Goal: Transaction & Acquisition: Purchase product/service

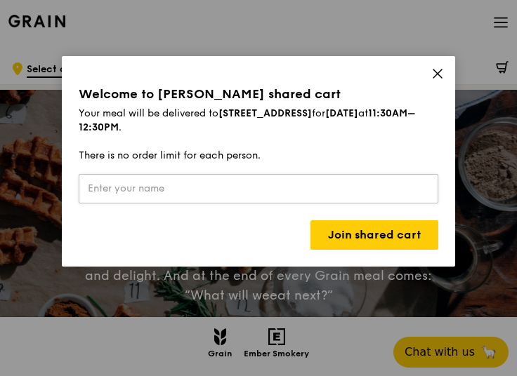
click at [187, 187] on input "text" at bounding box center [258, 188] width 359 height 29
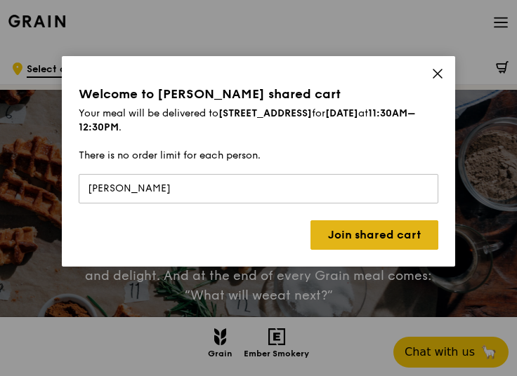
type input "[PERSON_NAME]"
click at [383, 240] on link "Join shared cart" at bounding box center [374, 234] width 128 height 29
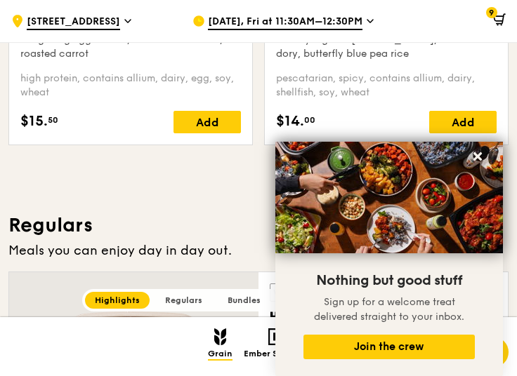
scroll to position [702, 0]
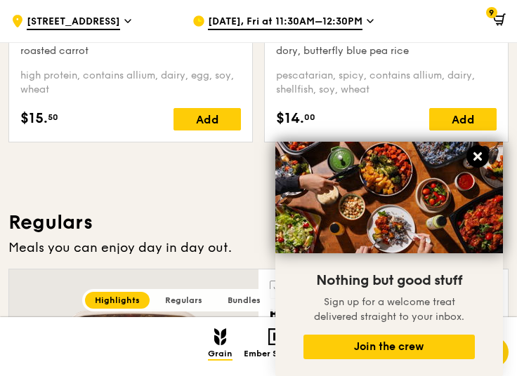
click at [477, 158] on icon at bounding box center [477, 156] width 8 height 8
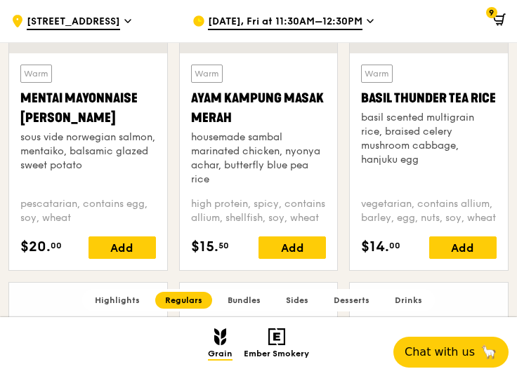
scroll to position [1264, 0]
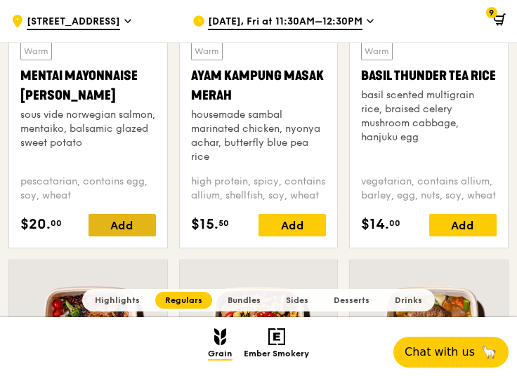
click at [102, 217] on div "Add" at bounding box center [121, 225] width 67 height 22
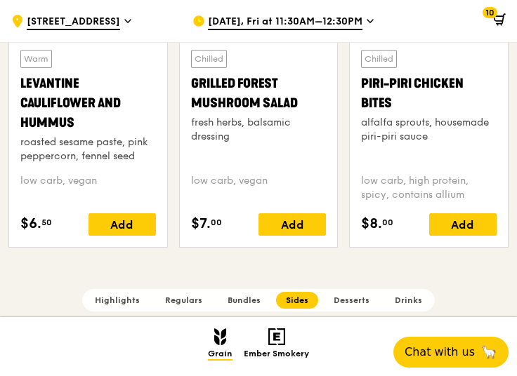
scroll to position [3439, 0]
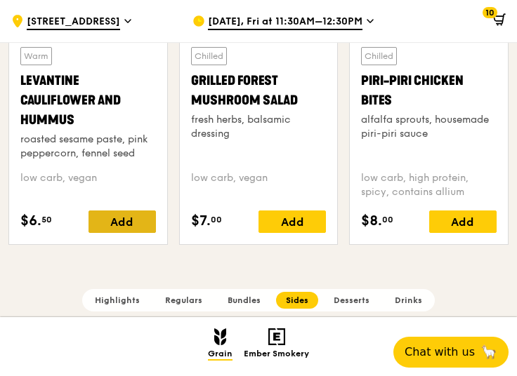
click at [119, 214] on div "Add" at bounding box center [121, 222] width 67 height 22
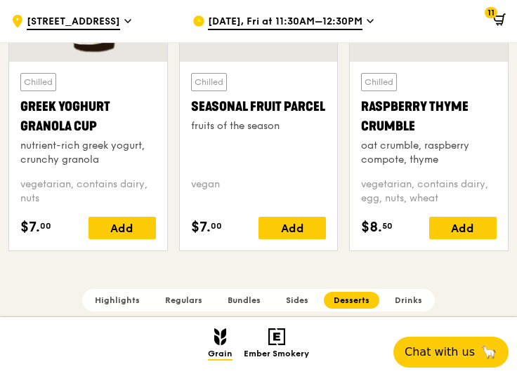
scroll to position [4281, 0]
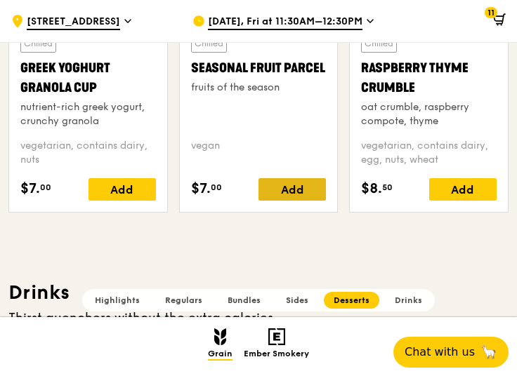
click at [274, 178] on div "Add" at bounding box center [291, 189] width 67 height 22
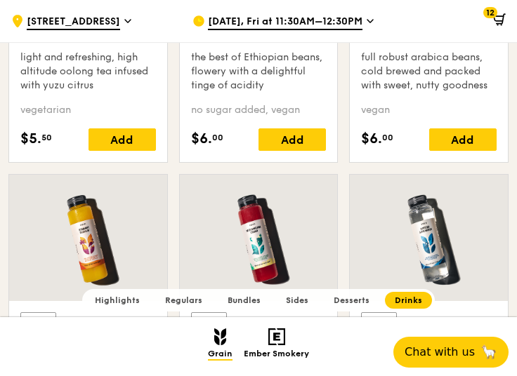
scroll to position [5124, 0]
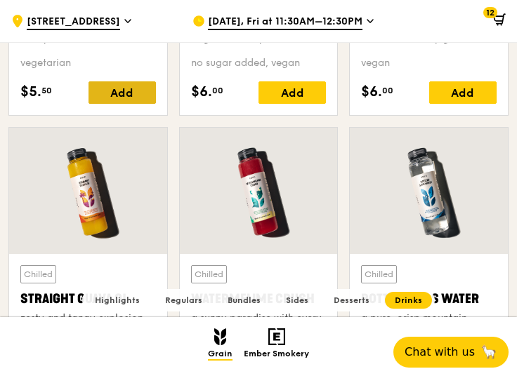
click at [123, 92] on div "Add" at bounding box center [121, 92] width 67 height 22
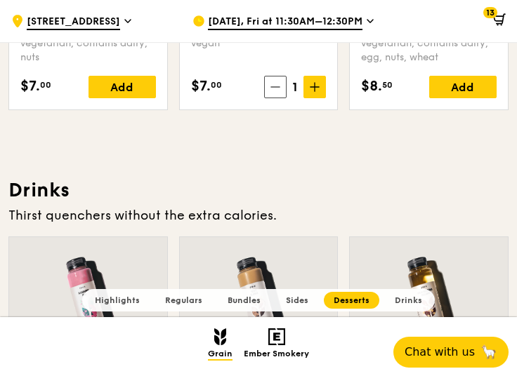
scroll to position [4383, 0]
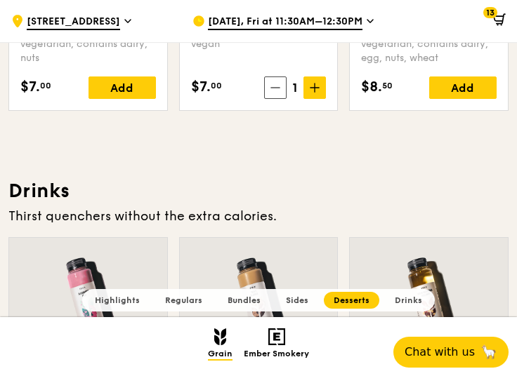
click at [493, 19] on icon at bounding box center [499, 19] width 13 height 13
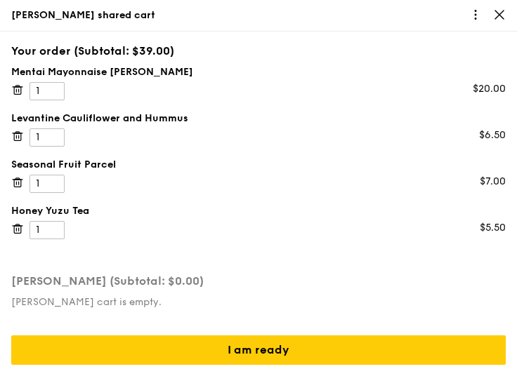
scroll to position [0, 0]
click at [150, 25] on div at bounding box center [258, 188] width 517 height 376
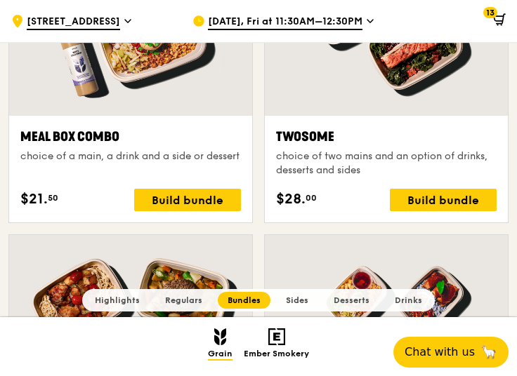
scroll to position [2066, 0]
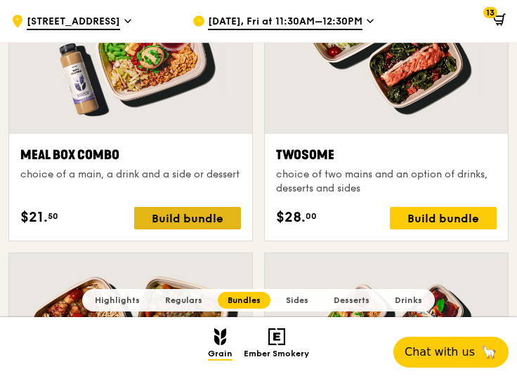
click at [199, 210] on div "Build bundle" at bounding box center [187, 218] width 107 height 22
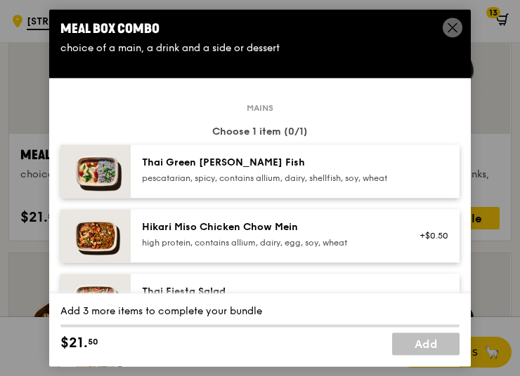
scroll to position [0, 0]
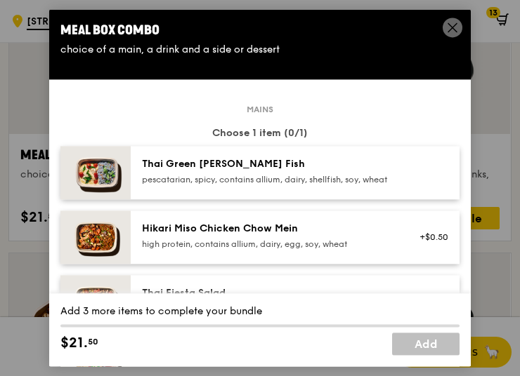
click at [455, 31] on icon at bounding box center [452, 27] width 13 height 13
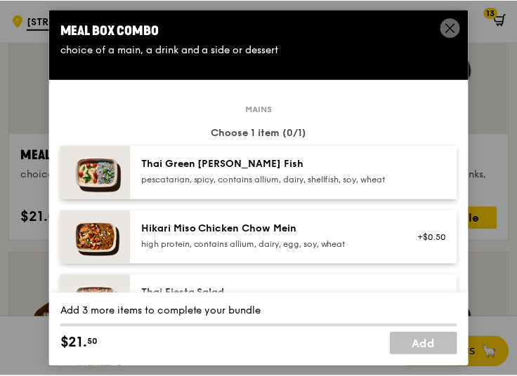
scroll to position [2067, 0]
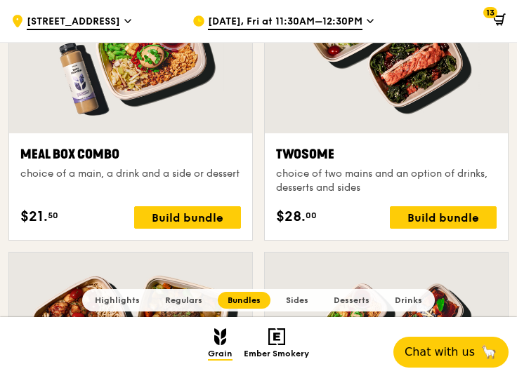
click at [499, 17] on icon at bounding box center [499, 19] width 13 height 13
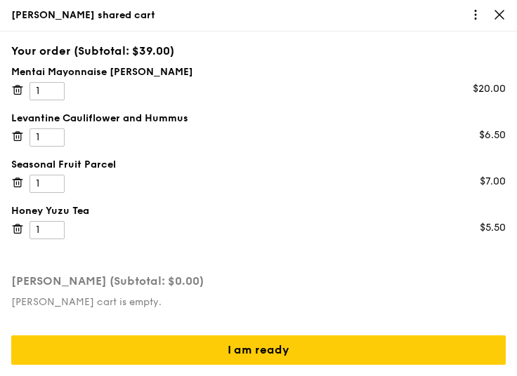
scroll to position [70, 0]
click at [24, 130] on icon at bounding box center [17, 136] width 13 height 13
click at [274, 112] on div "Levantine Cauliflower and Hummus 1 $6.50" at bounding box center [258, 129] width 494 height 35
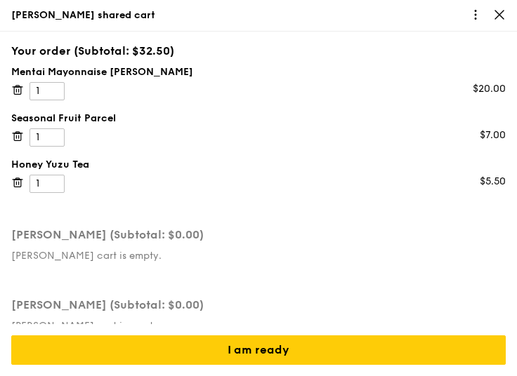
click at [24, 84] on icon at bounding box center [17, 90] width 13 height 13
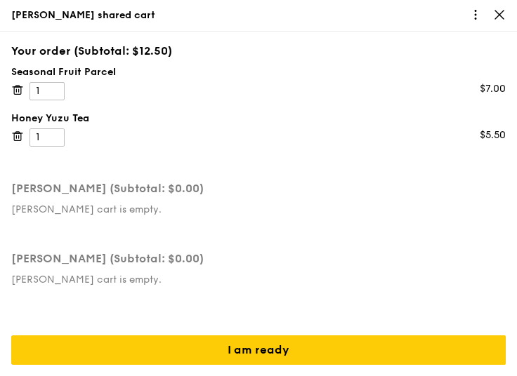
click at [24, 84] on icon at bounding box center [17, 90] width 13 height 13
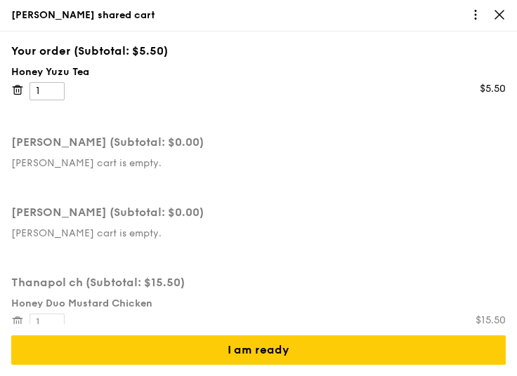
click at [24, 84] on icon at bounding box center [17, 90] width 13 height 13
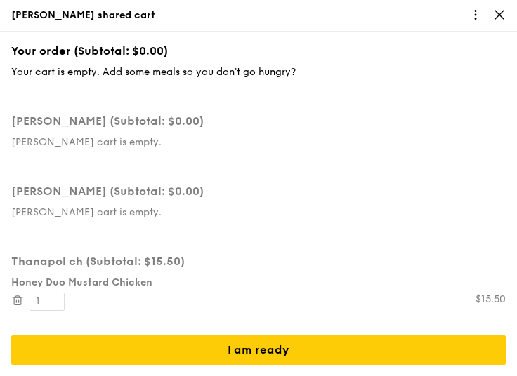
click at [222, 105] on div at bounding box center [258, 188] width 517 height 376
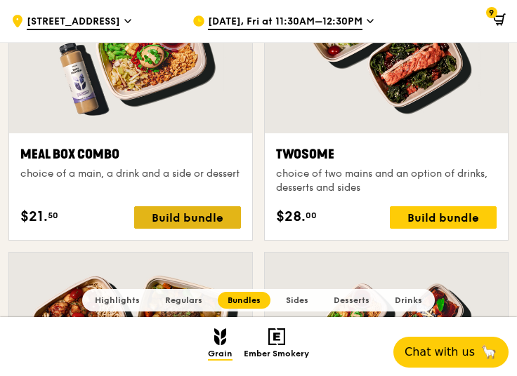
click at [170, 220] on div "Build bundle" at bounding box center [187, 217] width 107 height 22
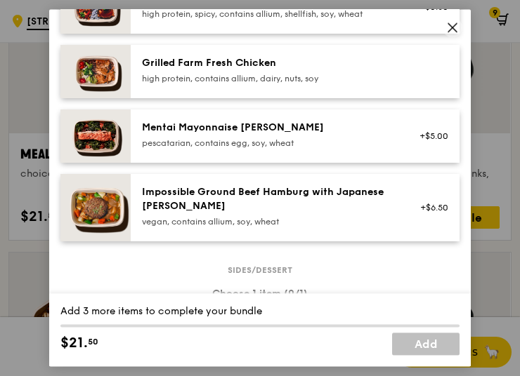
scroll to position [491, 0]
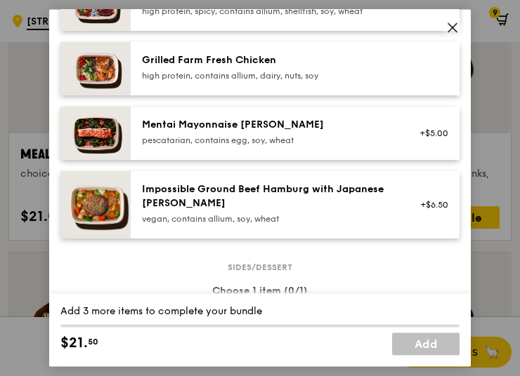
click at [256, 146] on div "pescatarian, contains egg, soy, wheat" at bounding box center [268, 140] width 252 height 11
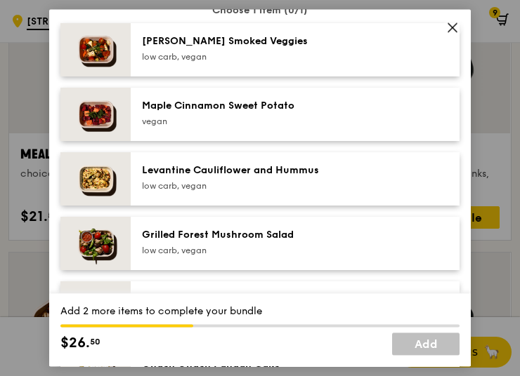
click at [261, 178] on div "Levantine Cauliflower and Hummus" at bounding box center [268, 171] width 252 height 14
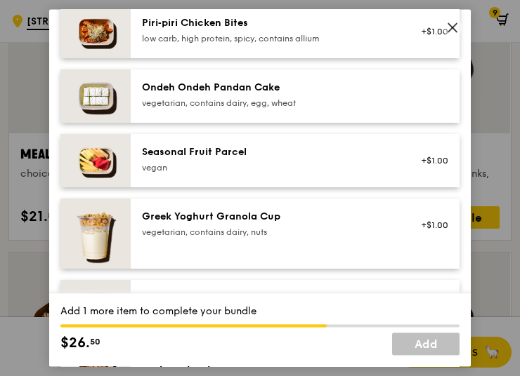
scroll to position [1053, 0]
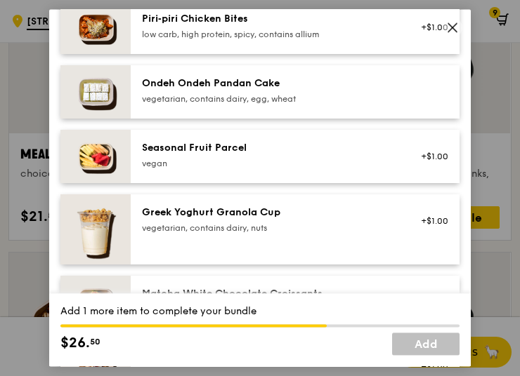
click at [262, 169] on div "vegan" at bounding box center [268, 163] width 252 height 11
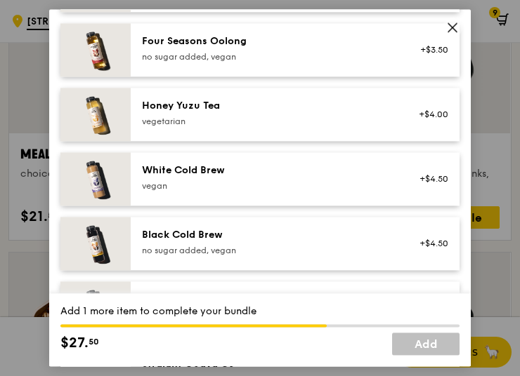
scroll to position [1685, 0]
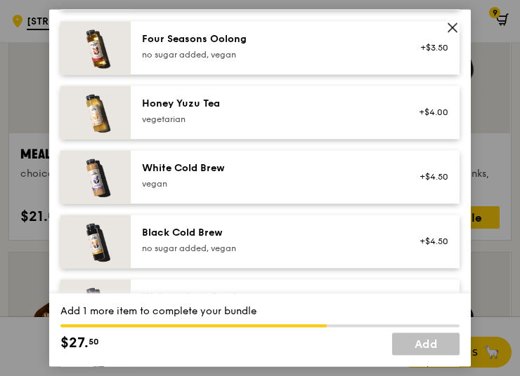
click at [260, 128] on div "Honey Yuzu Tea vegetarian" at bounding box center [267, 112] width 269 height 31
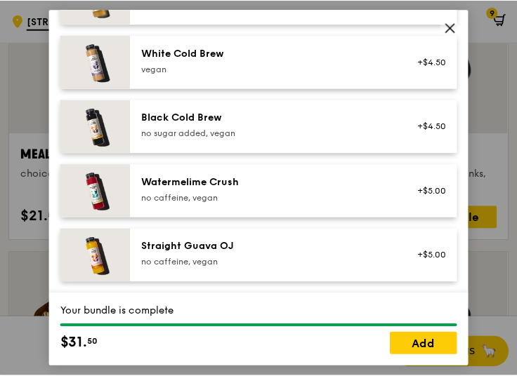
scroll to position [1810, 0]
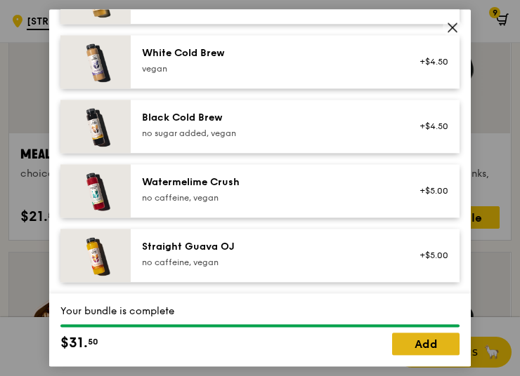
click at [431, 345] on link "Add" at bounding box center [425, 344] width 67 height 22
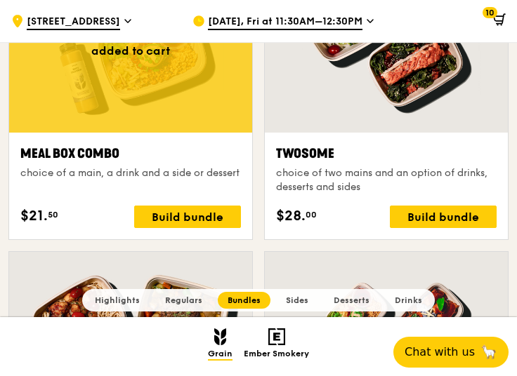
click at [504, 15] on icon at bounding box center [499, 19] width 13 height 13
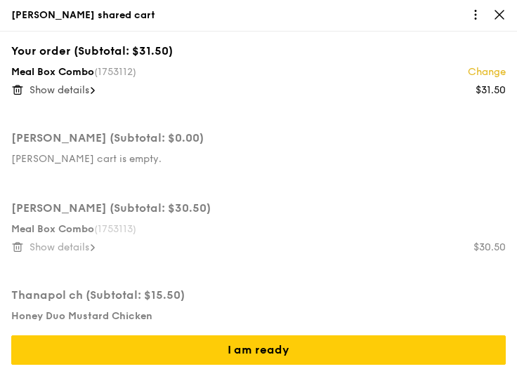
scroll to position [970, 0]
click at [497, 15] on icon at bounding box center [499, 15] width 8 height 8
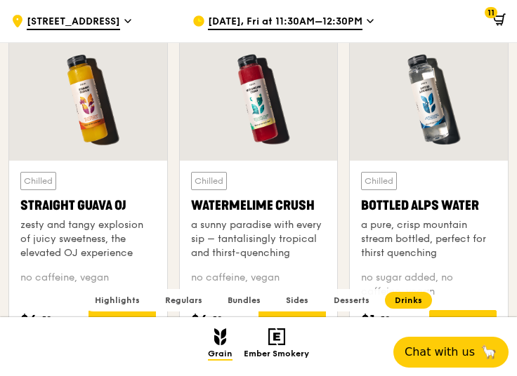
scroll to position [5227, 0]
